Goal: Information Seeking & Learning: Learn about a topic

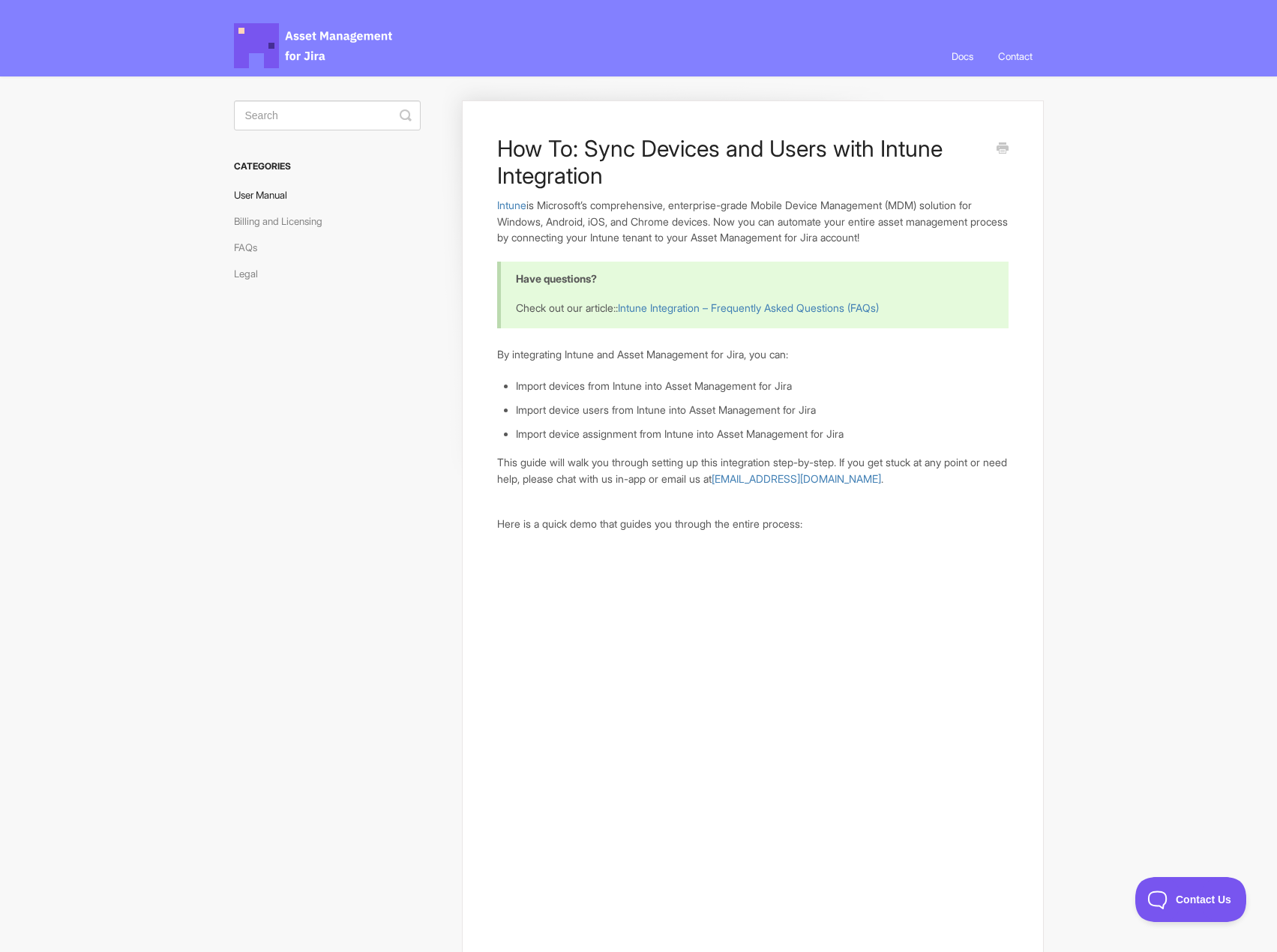
click at [285, 196] on link "User Manual" at bounding box center [266, 194] width 64 height 24
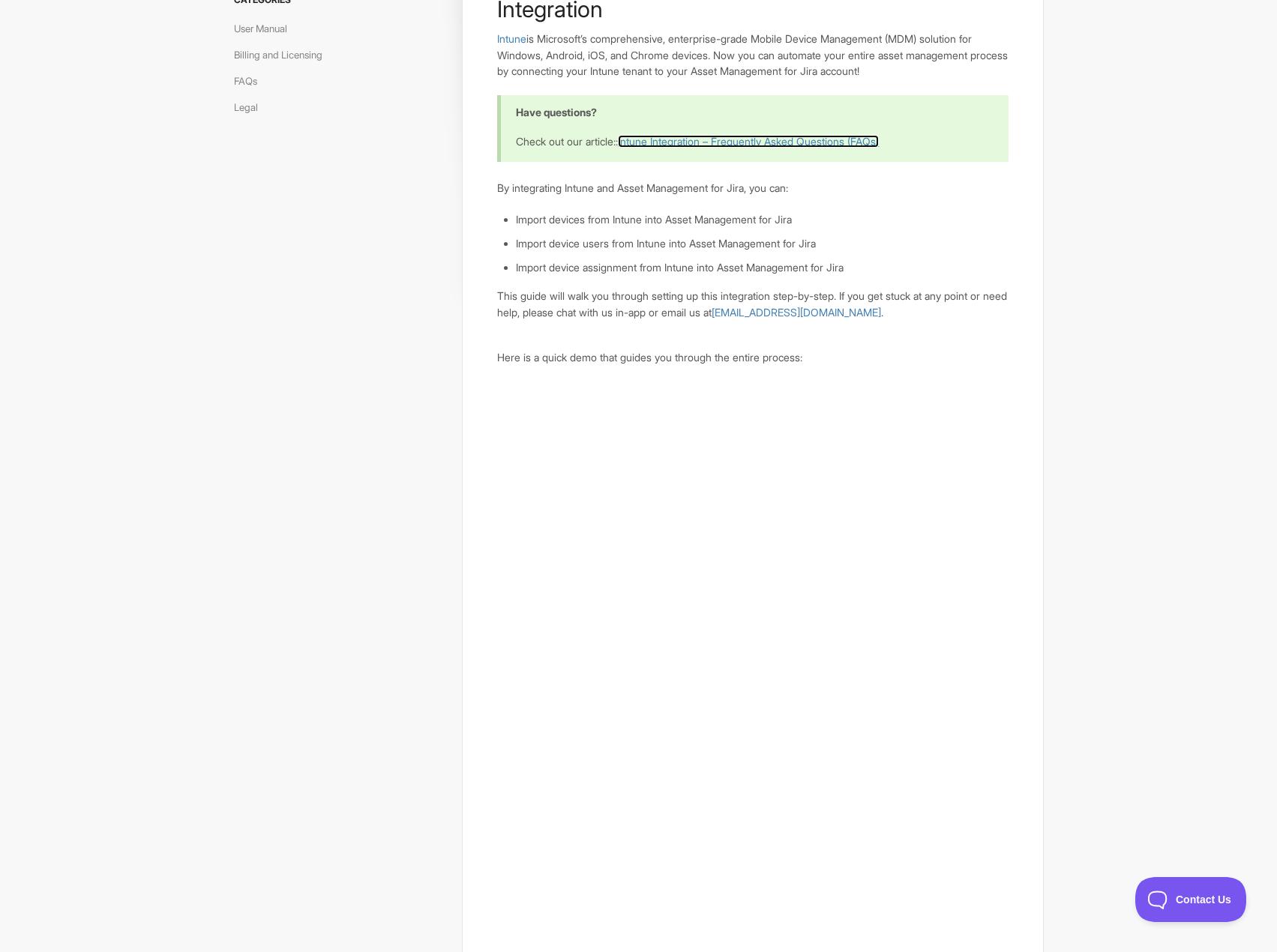
scroll to position [150, 0]
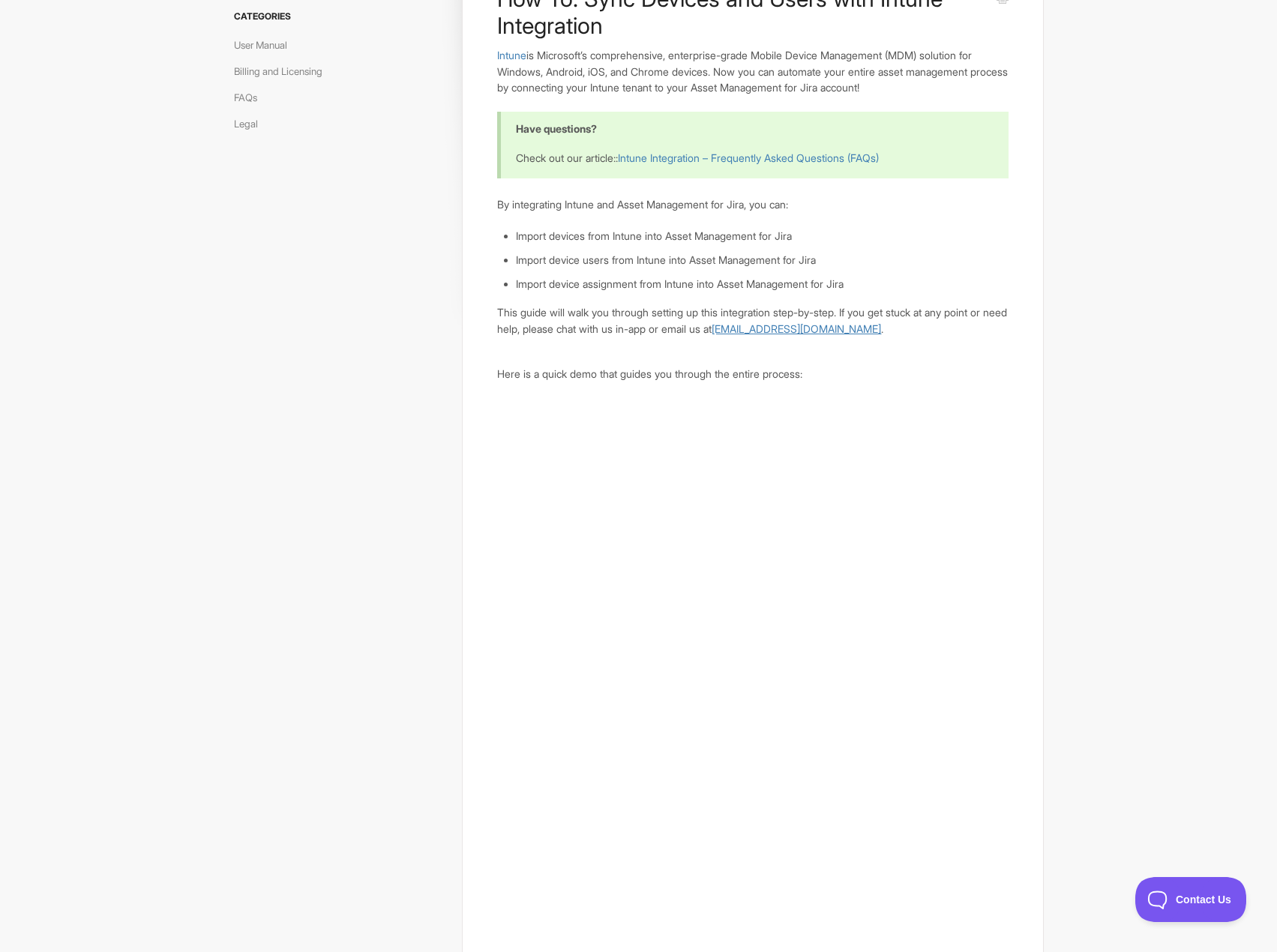
click at [799, 329] on link "[EMAIL_ADDRESS][DOMAIN_NAME]" at bounding box center [796, 329] width 169 height 13
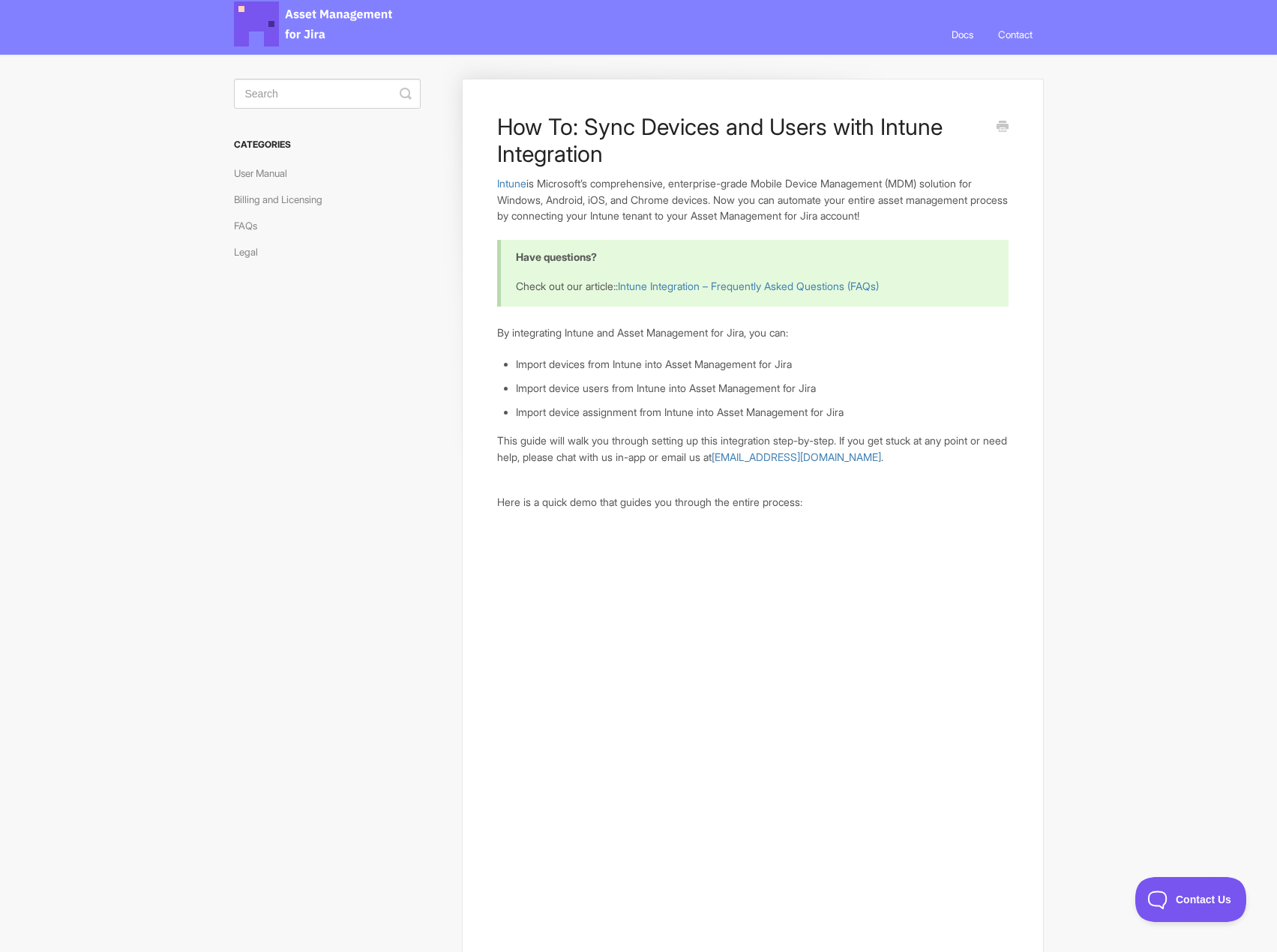
scroll to position [0, 0]
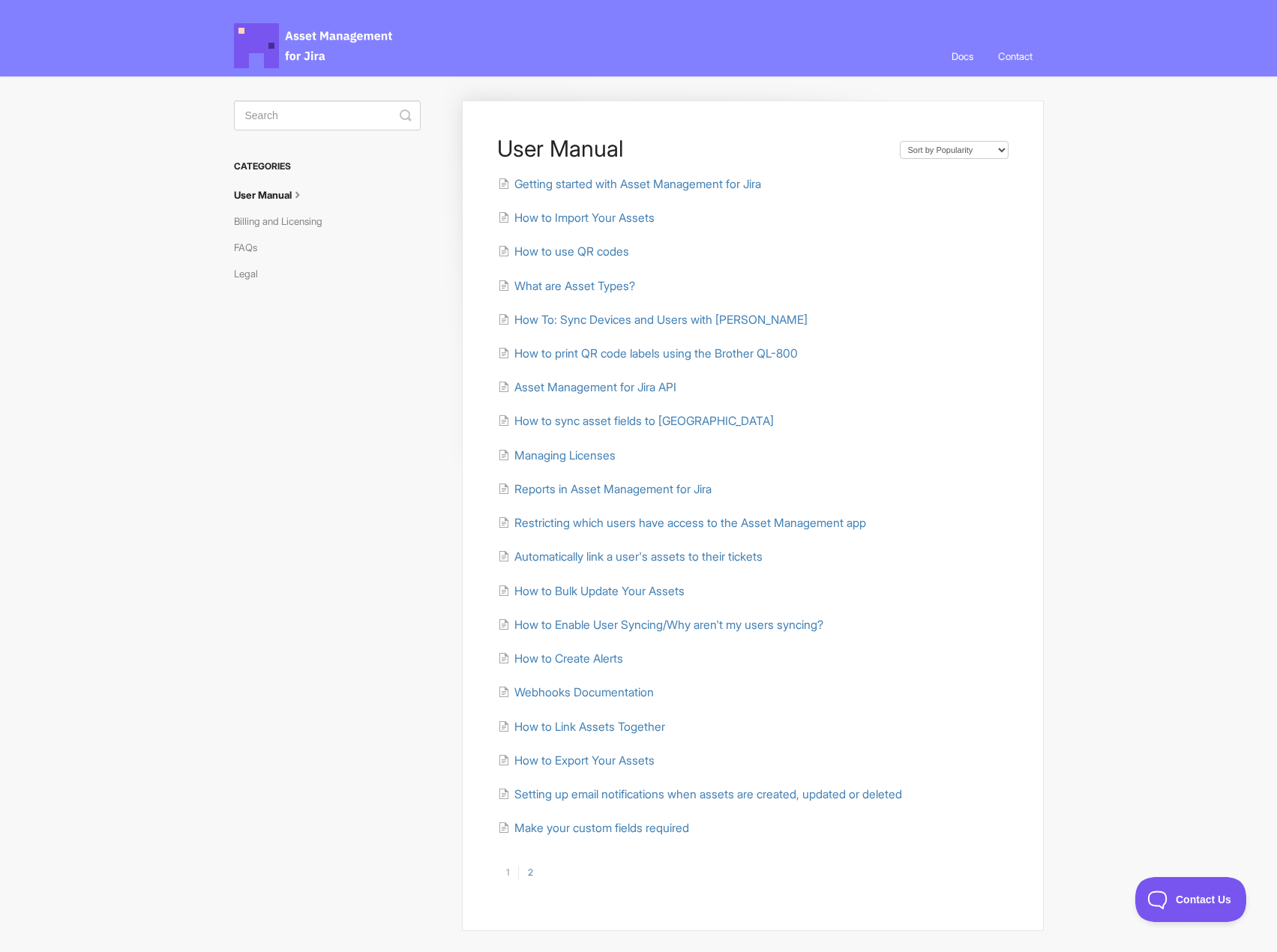
click at [534, 870] on link "2" at bounding box center [530, 872] width 24 height 14
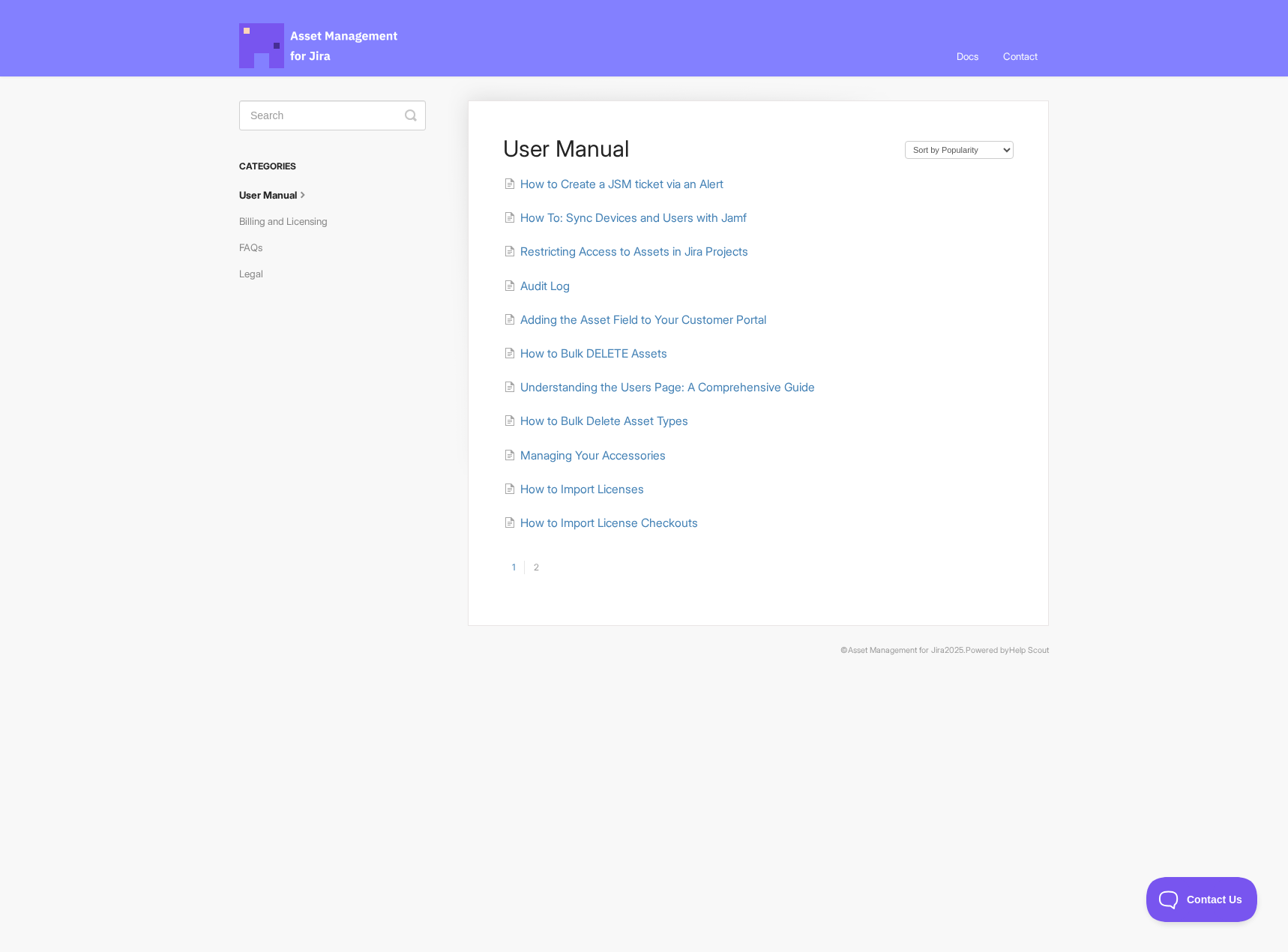
click at [511, 567] on link "1" at bounding box center [513, 567] width 21 height 14
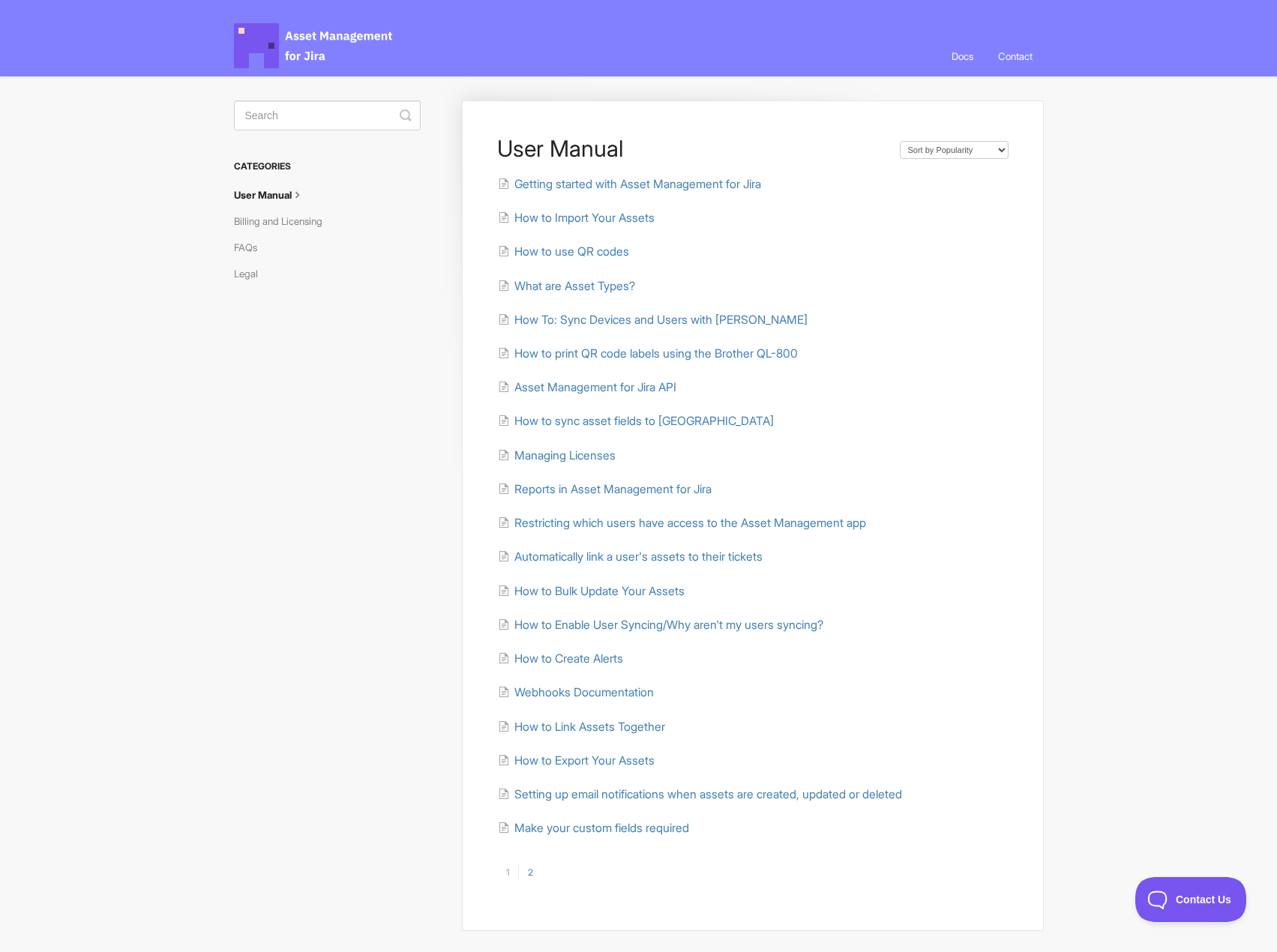
click at [532, 876] on link "2" at bounding box center [530, 872] width 24 height 14
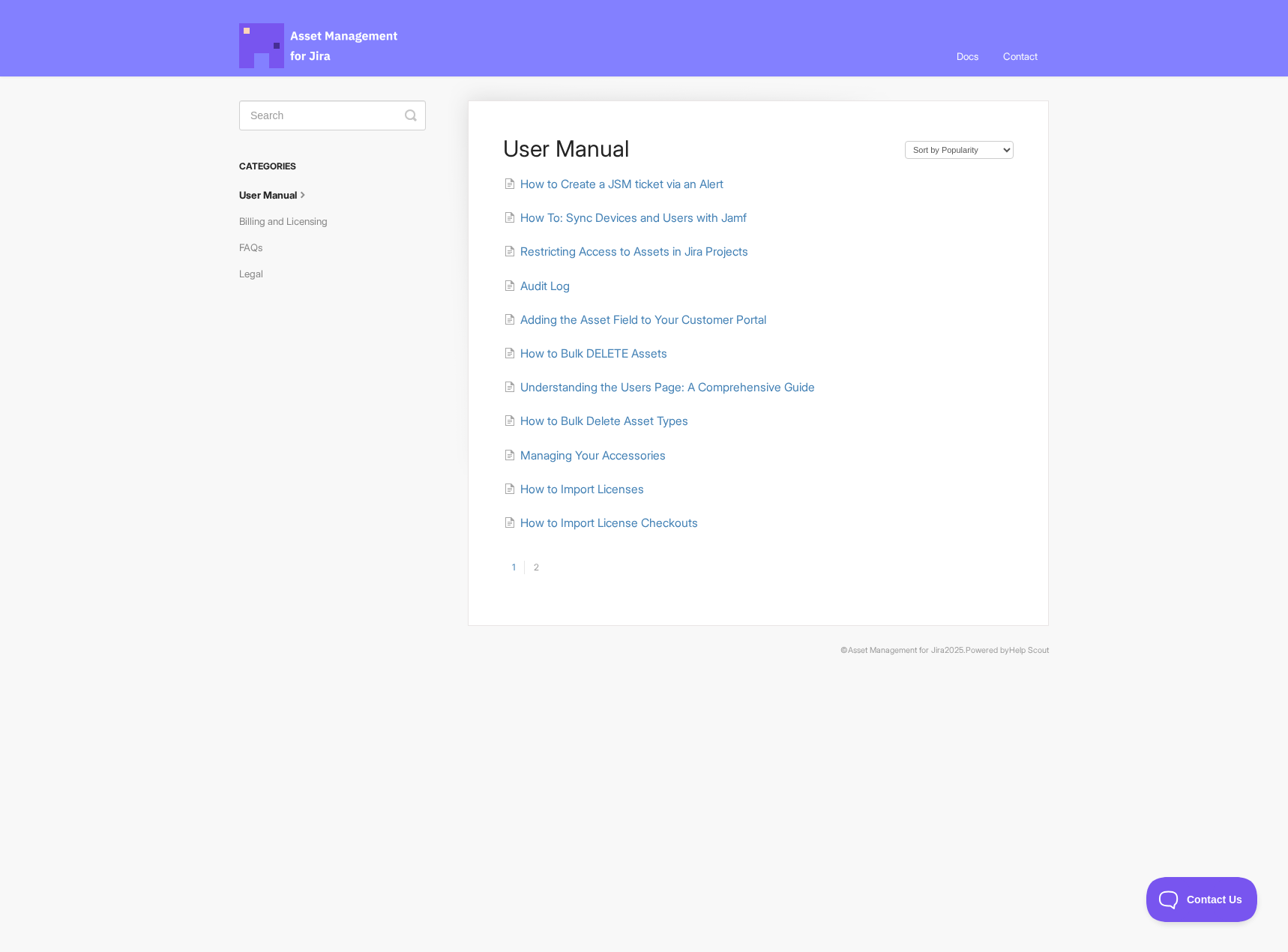
click at [765, 111] on div "User Manual Sort by Default Sort A-Z Sort by Popularity Sort by Last Updated Ho…" at bounding box center [758, 363] width 581 height 526
click at [250, 272] on link "Legal" at bounding box center [256, 273] width 35 height 24
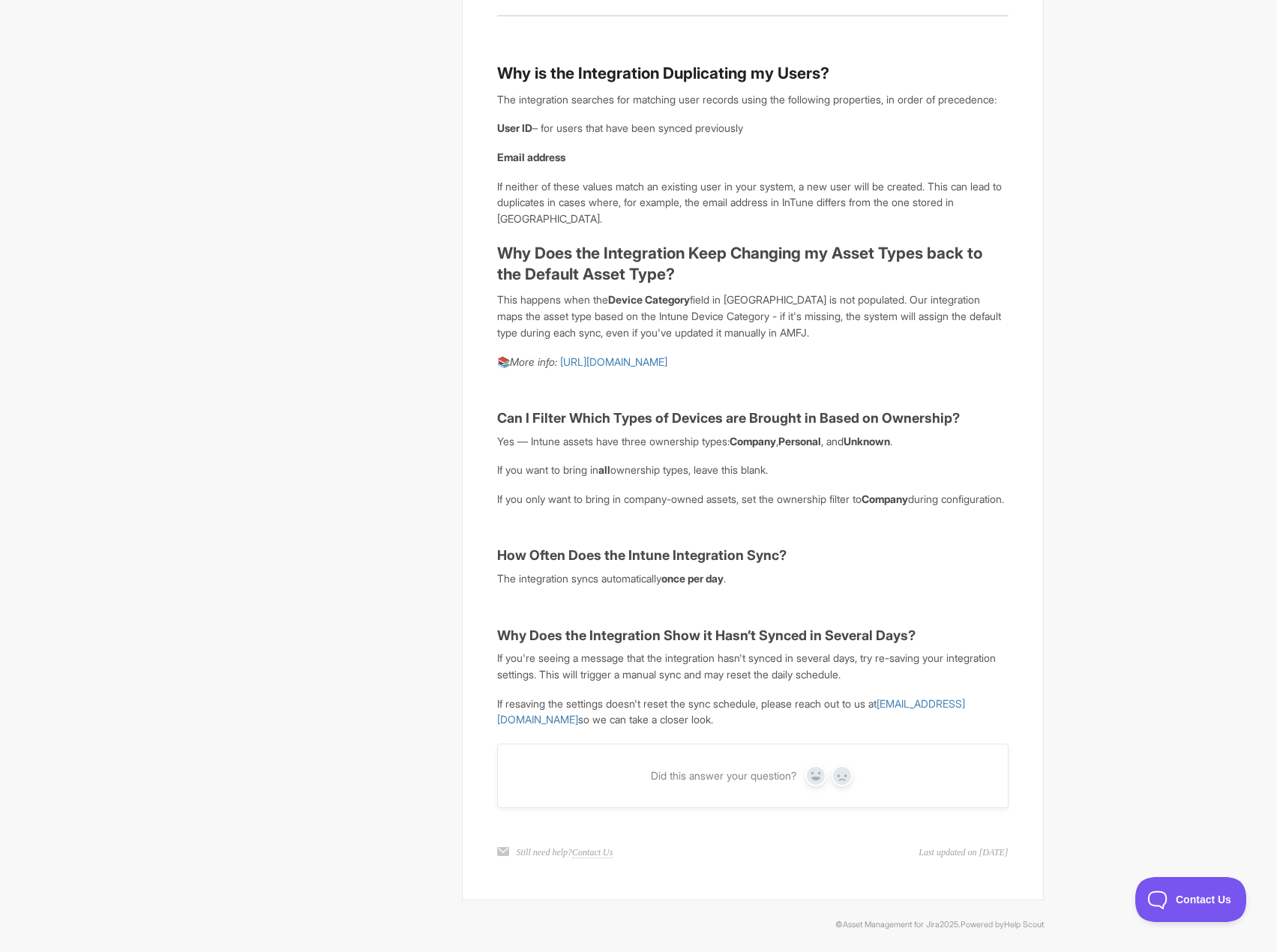
scroll to position [636, 0]
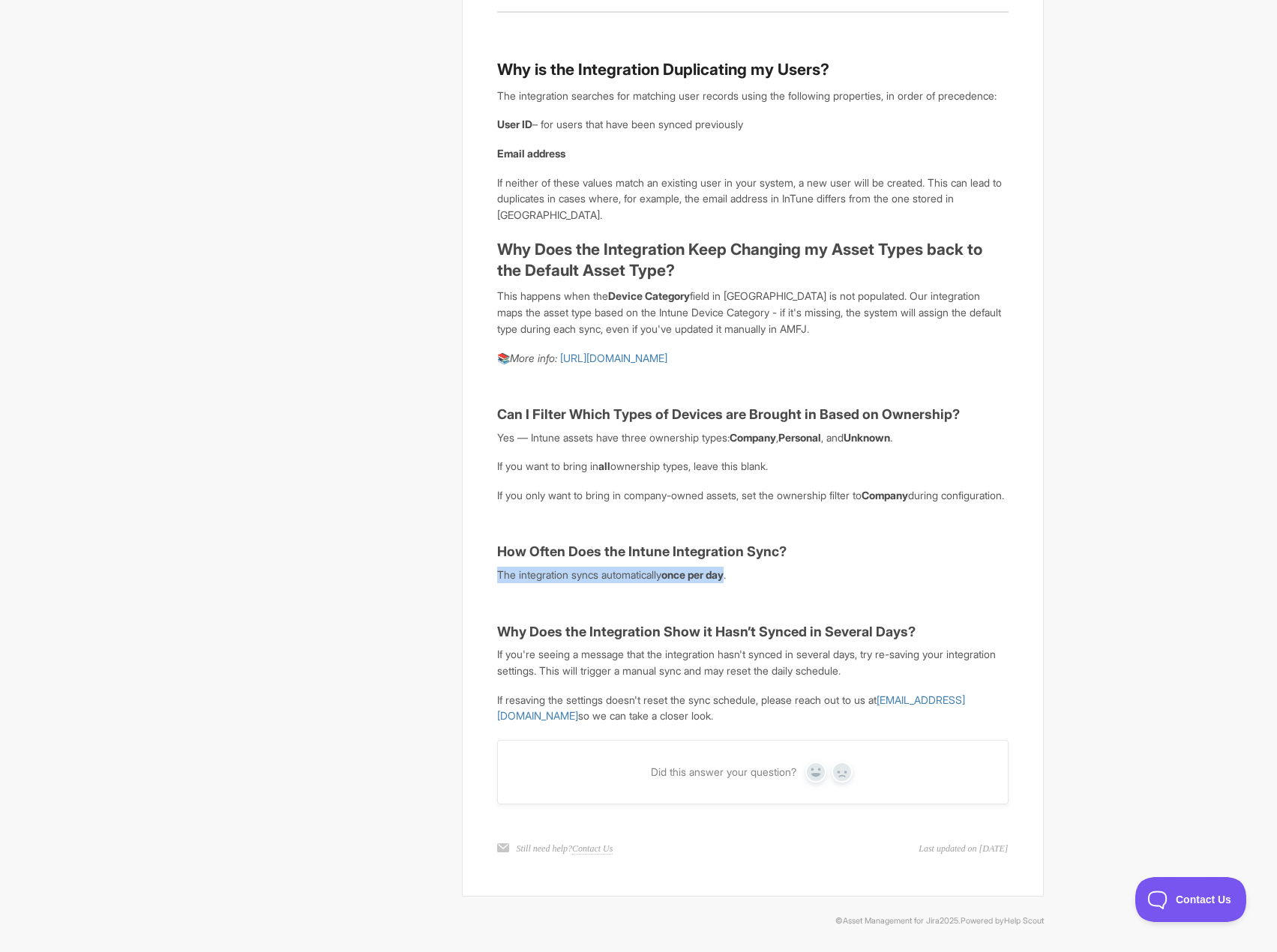
drag, startPoint x: 496, startPoint y: 574, endPoint x: 758, endPoint y: 579, distance: 262.0
click at [742, 578] on div "📘 Intune Integration – Frequently Asked Questions (FAQs) What Permissions Do I …" at bounding box center [753, 197] width 581 height 1400
click at [759, 579] on p "The integration syncs automatically once per day ." at bounding box center [753, 575] width 511 height 16
drag, startPoint x: 763, startPoint y: 579, endPoint x: 501, endPoint y: 552, distance: 263.4
click at [501, 552] on article "📘 Intune Integration – Frequently Asked Questions (FAQs) What Permissions Do I …" at bounding box center [753, 128] width 511 height 1193
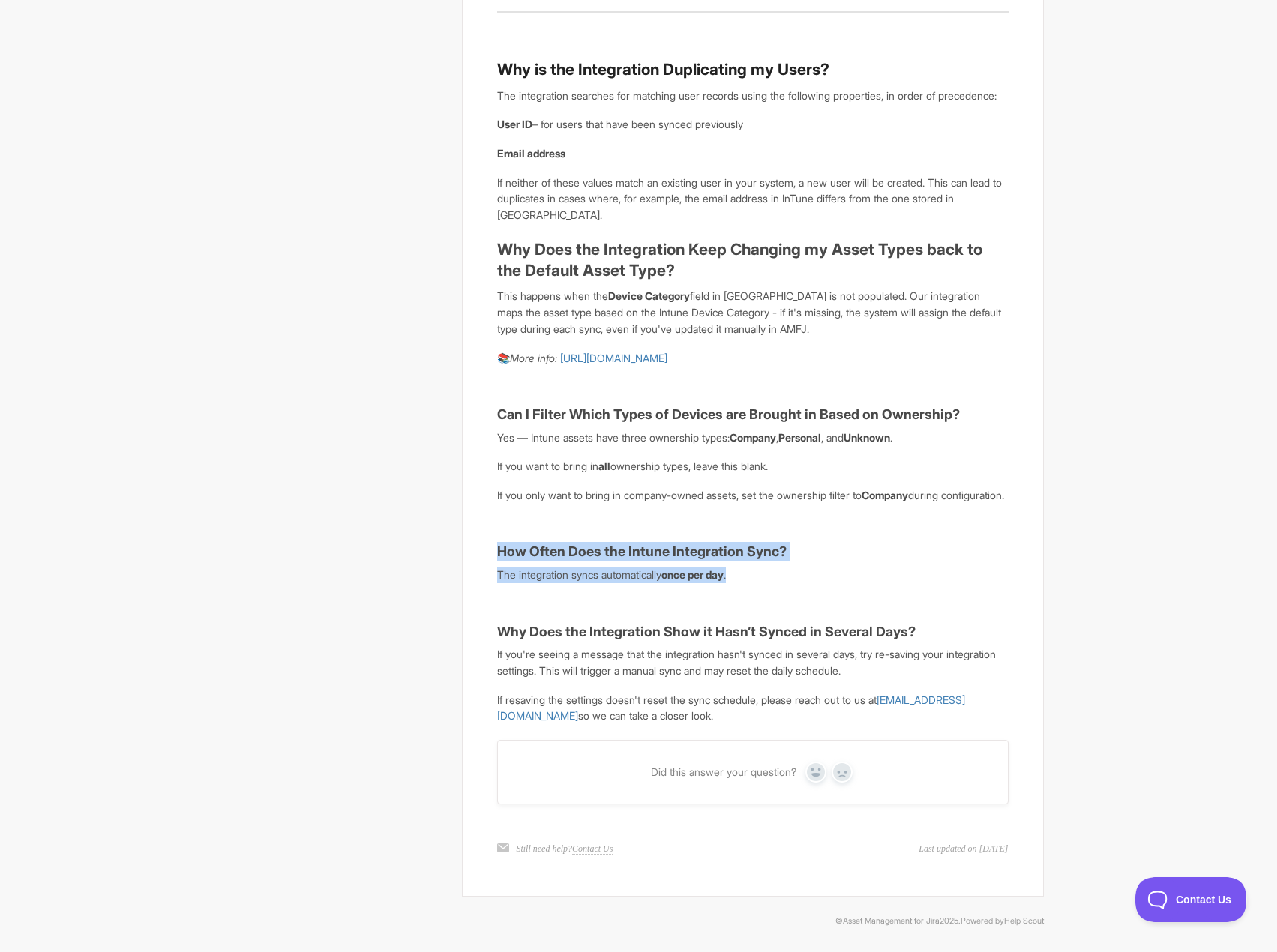
copy article "How Often Does the Intune Integration Sync? The integration syncs automatically…"
click at [546, 608] on article "📘 Intune Integration – Frequently Asked Questions (FAQs) What Permissions Do I …" at bounding box center [753, 128] width 511 height 1193
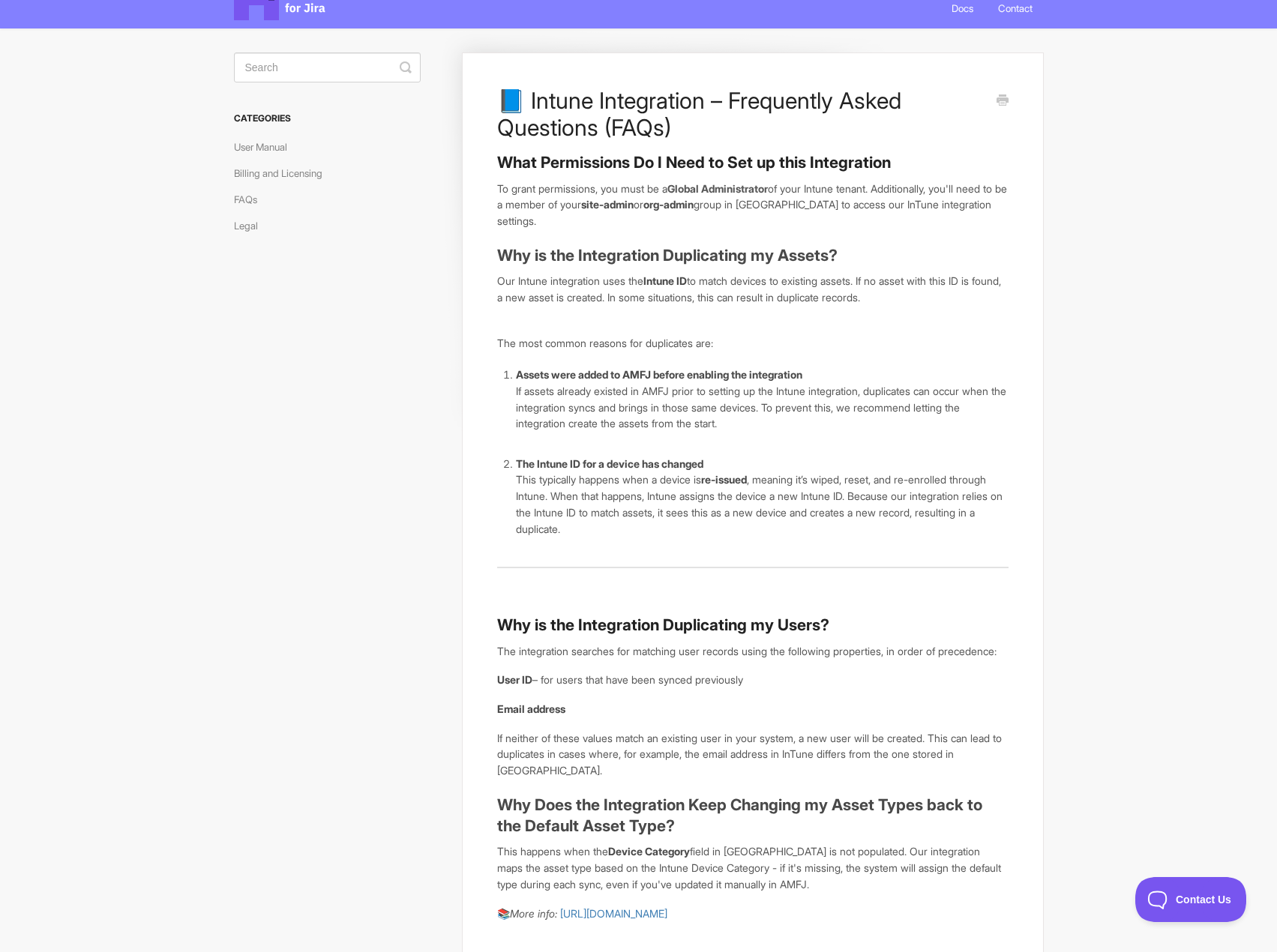
scroll to position [0, 0]
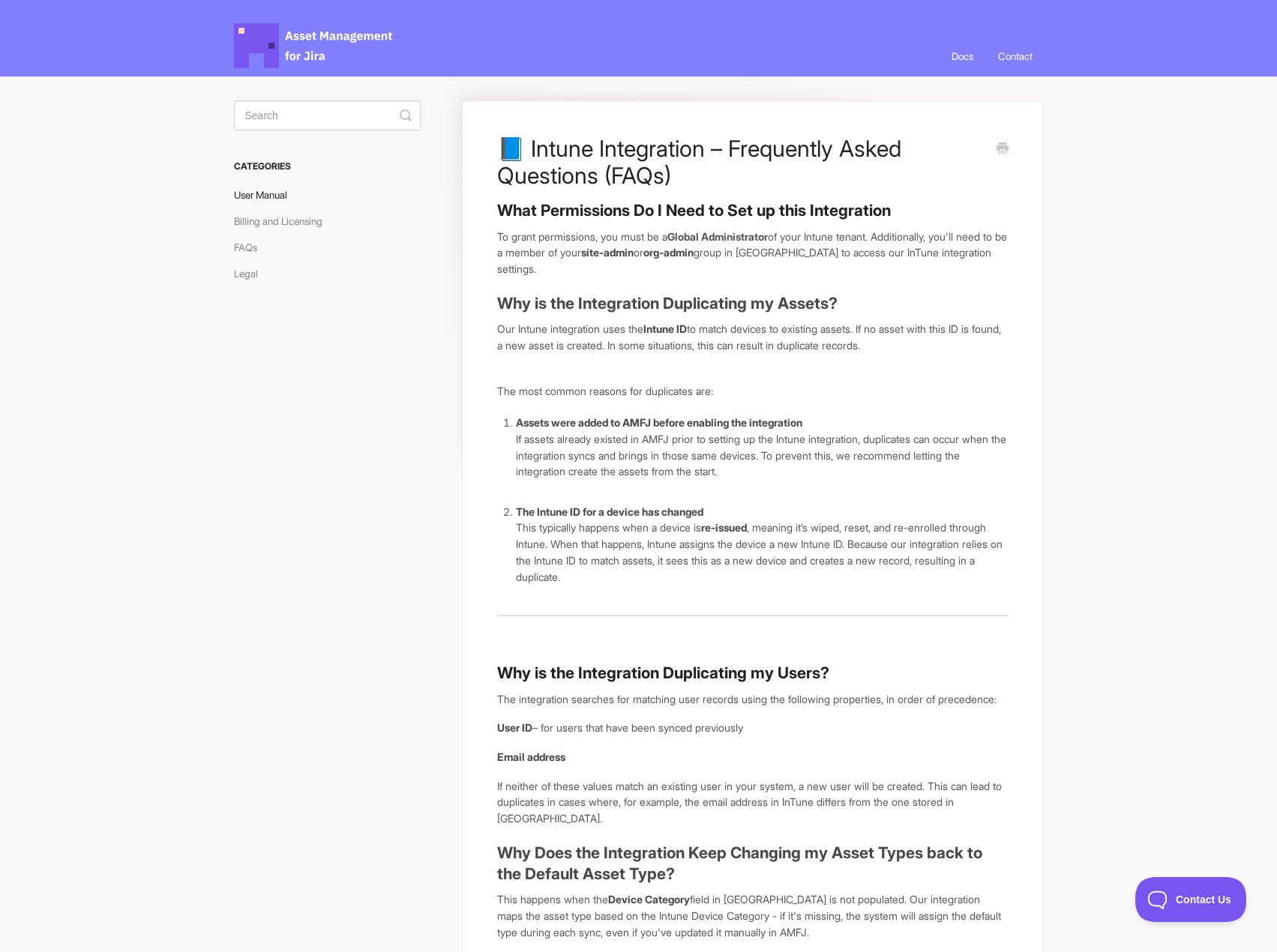
click at [278, 190] on link "User Manual" at bounding box center [266, 194] width 64 height 24
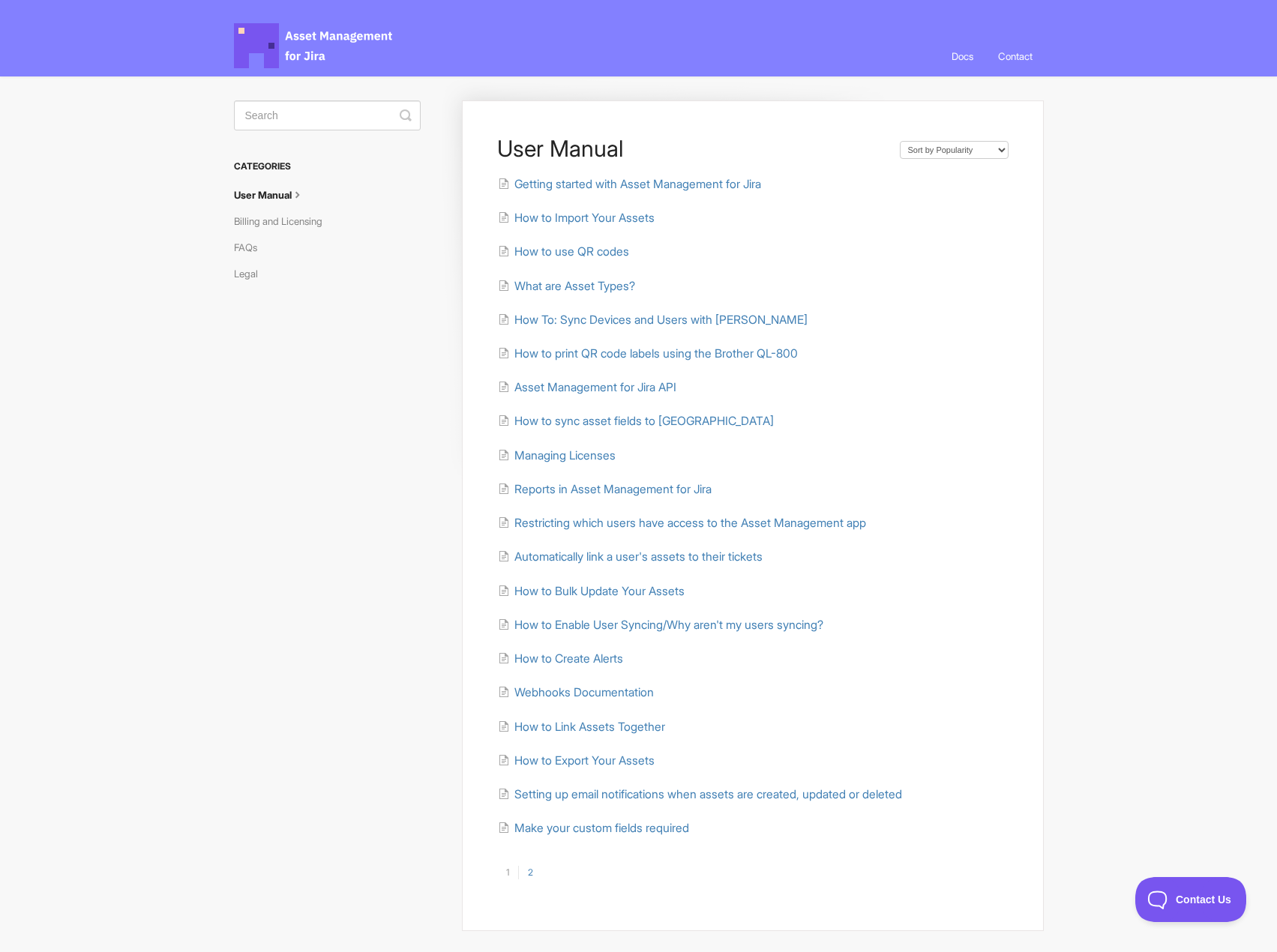
click at [277, 163] on h3 "Categories" at bounding box center [327, 166] width 186 height 27
click at [282, 123] on input "Search" at bounding box center [327, 115] width 186 height 30
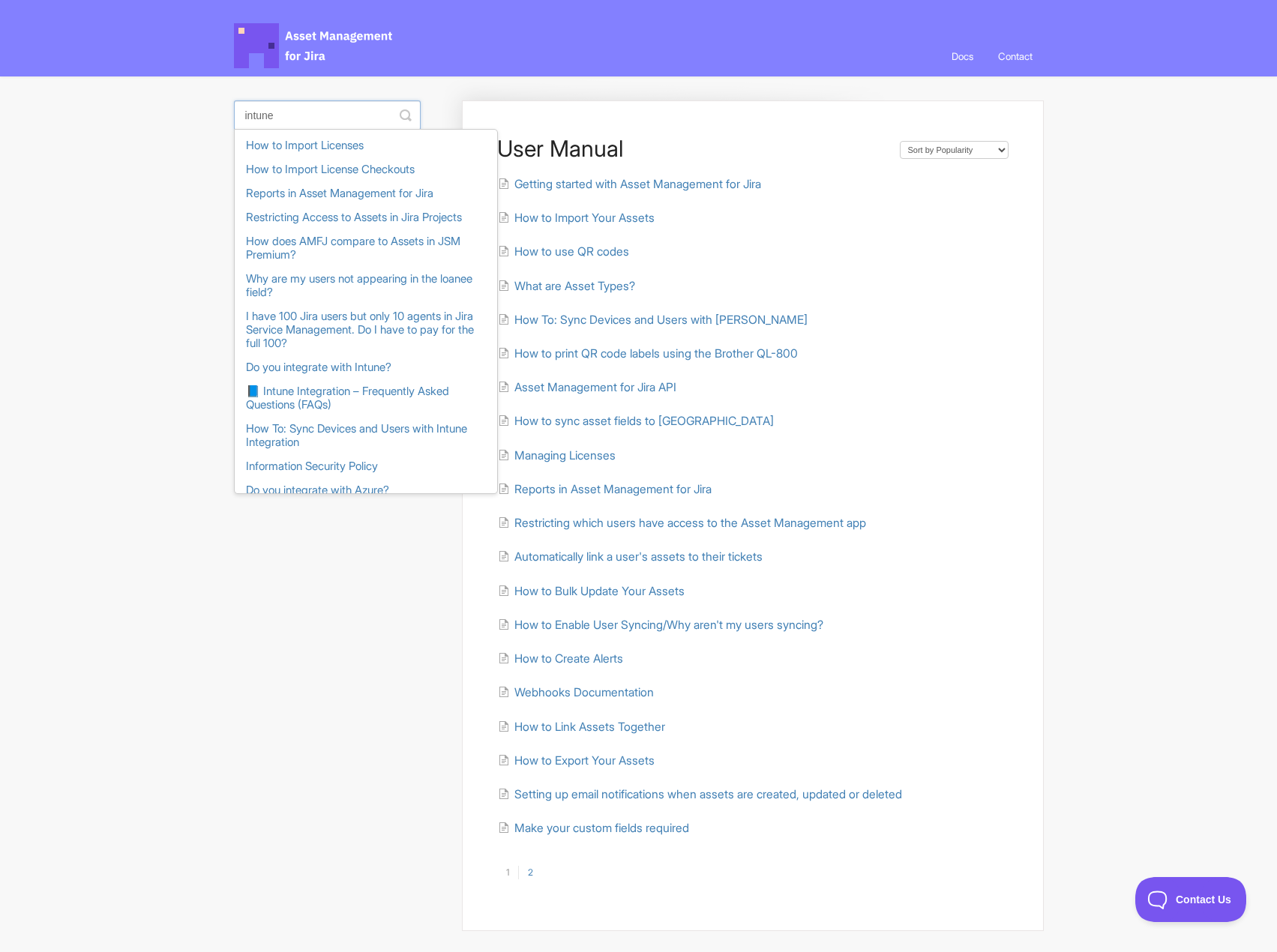
type input "intune"
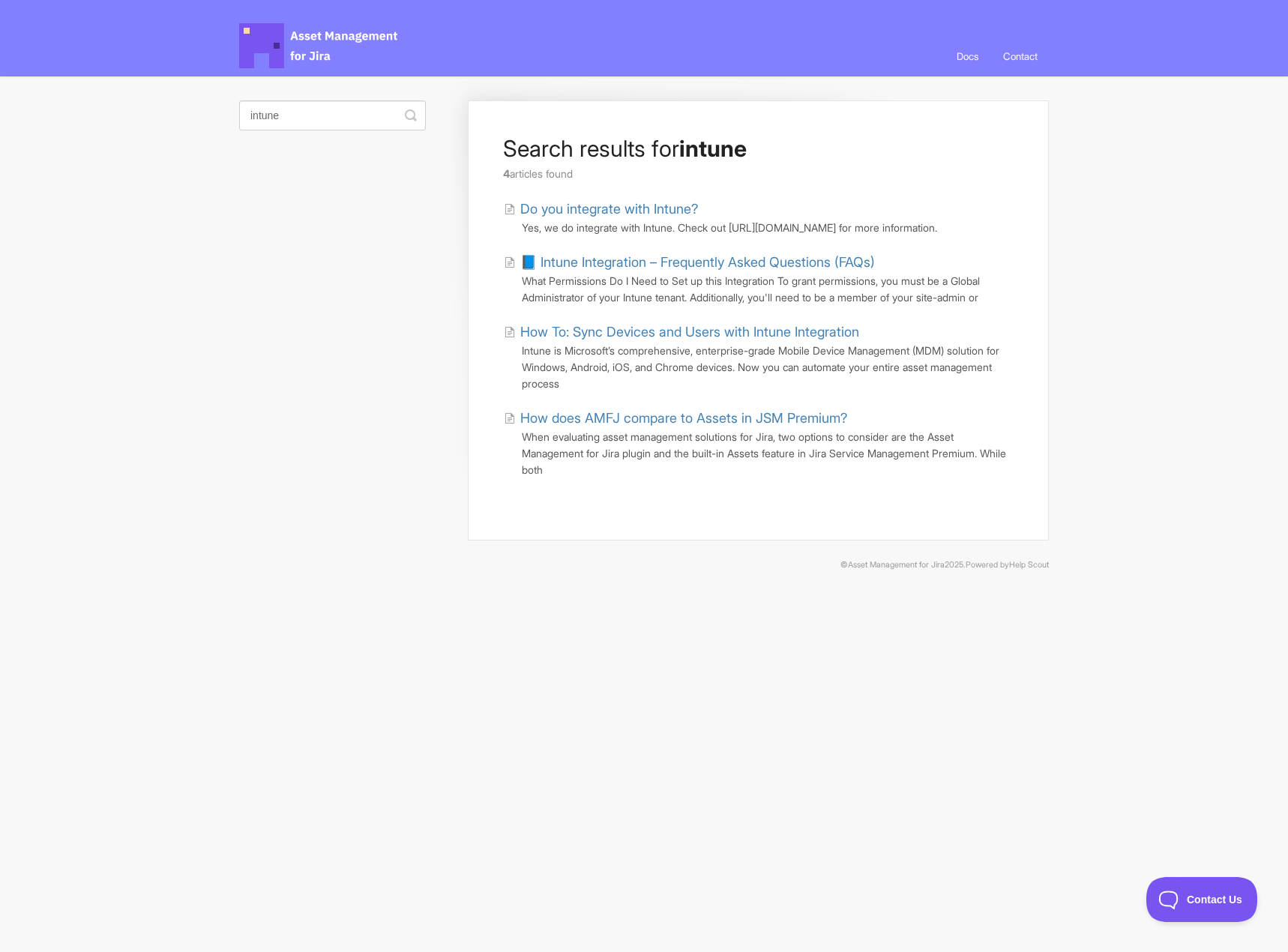
click at [648, 209] on link "Do you integrate with Intune?" at bounding box center [600, 208] width 194 height 20
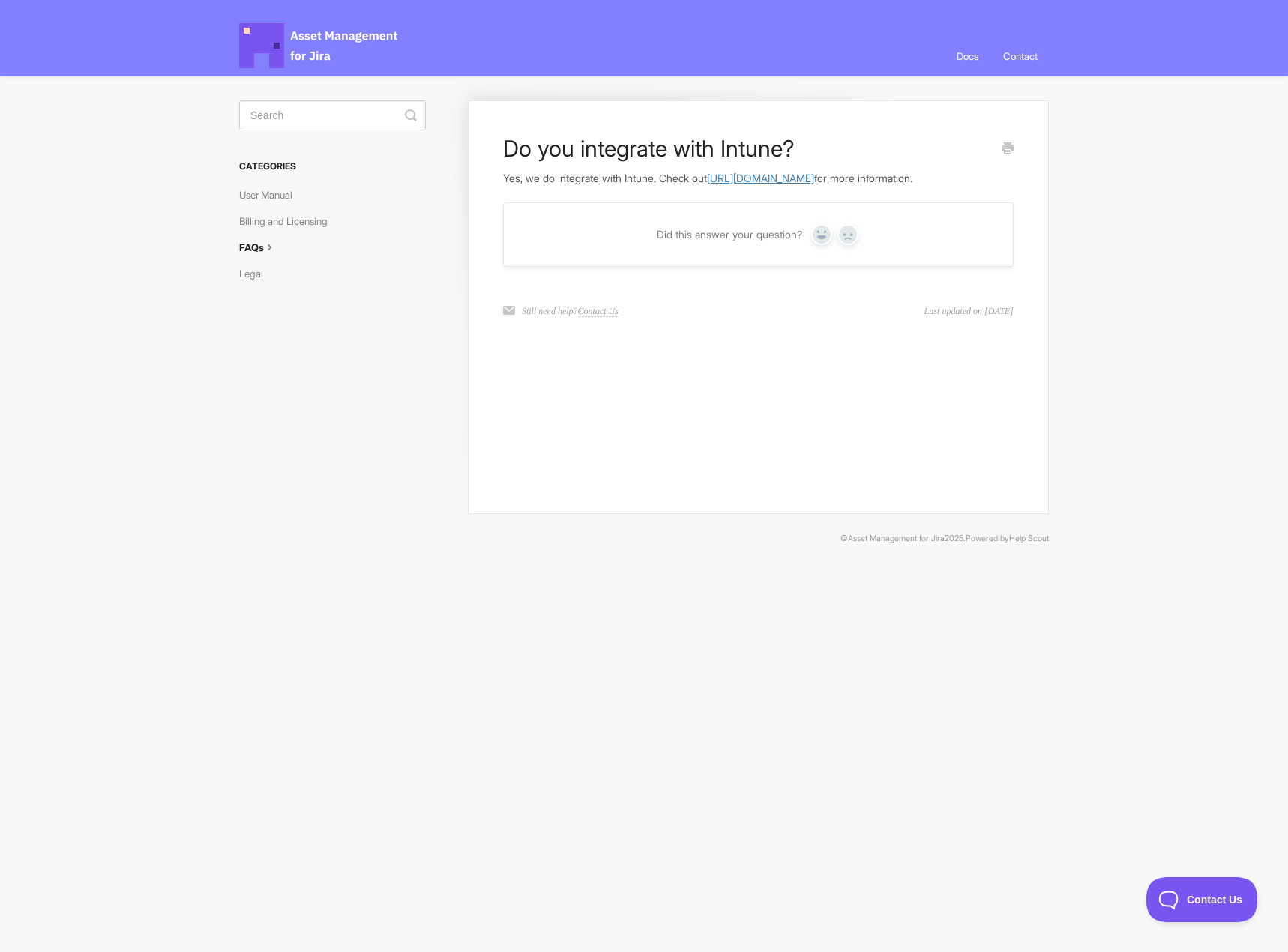
click at [814, 177] on link "[URL][DOMAIN_NAME]" at bounding box center [761, 178] width 107 height 13
